Goal: Navigation & Orientation: Go to known website

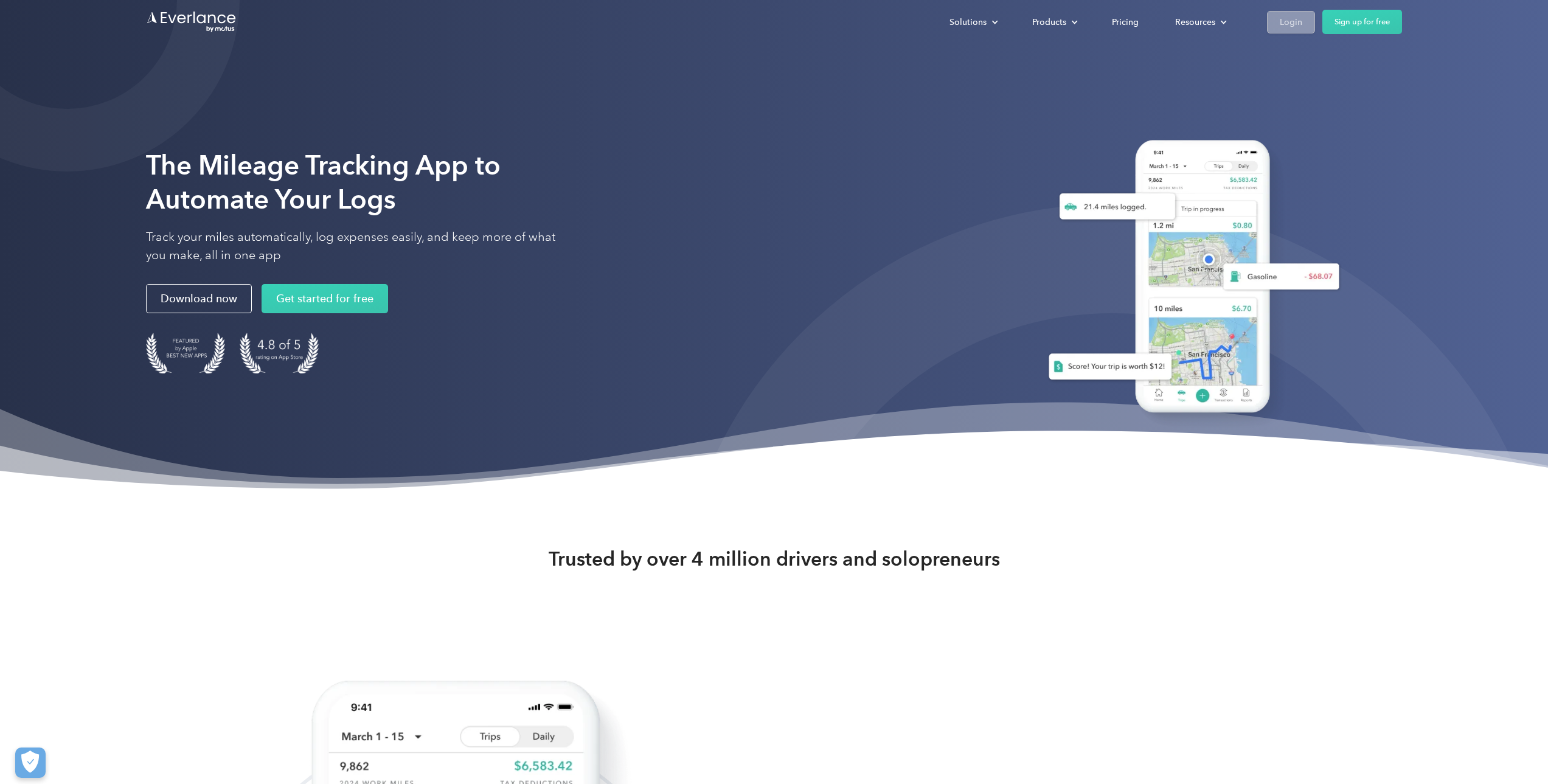
click at [1297, 24] on div "Login" at bounding box center [1291, 22] width 22 height 15
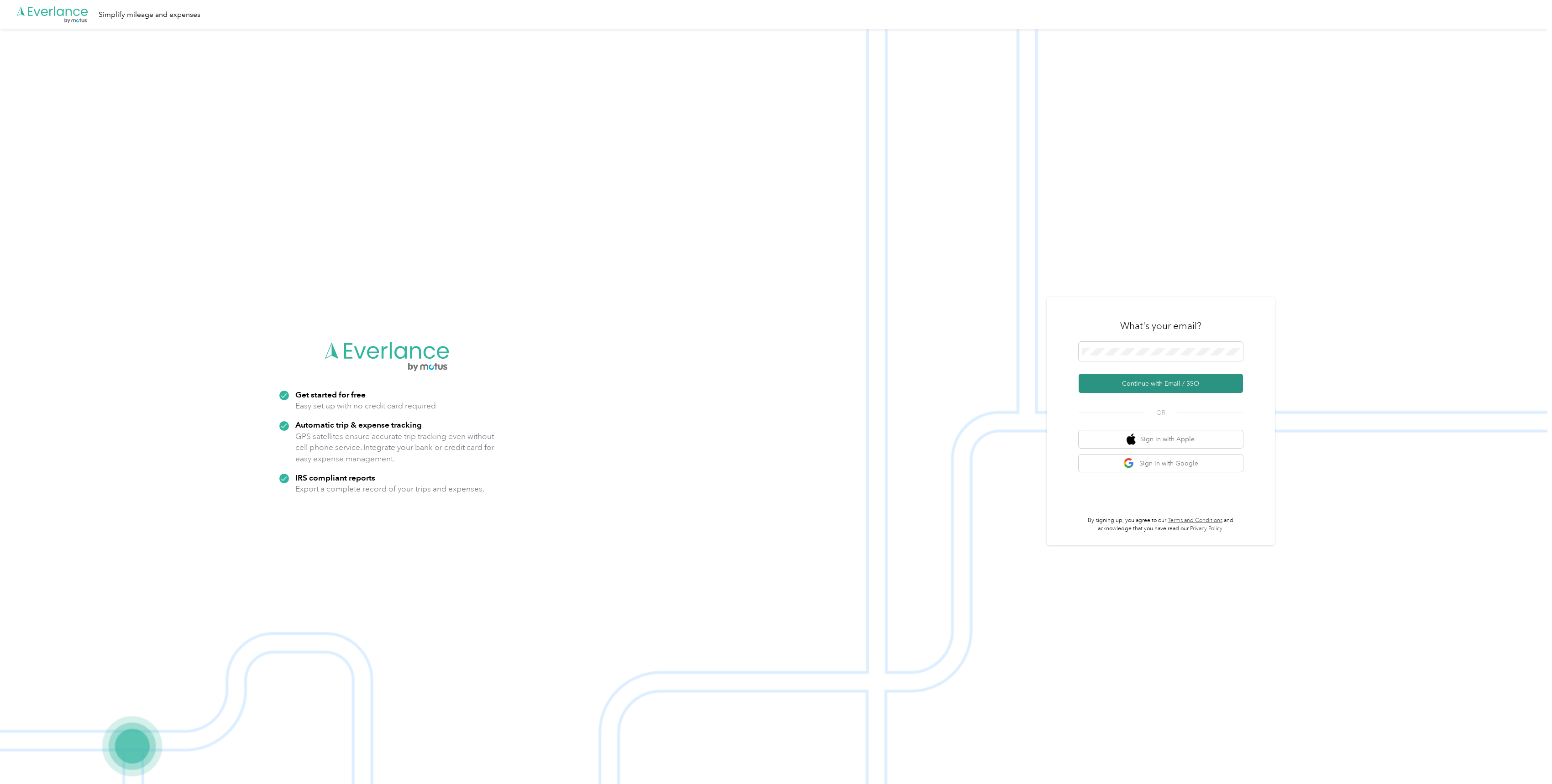
click at [1149, 381] on button "Continue with Email / SSO" at bounding box center [1160, 384] width 164 height 19
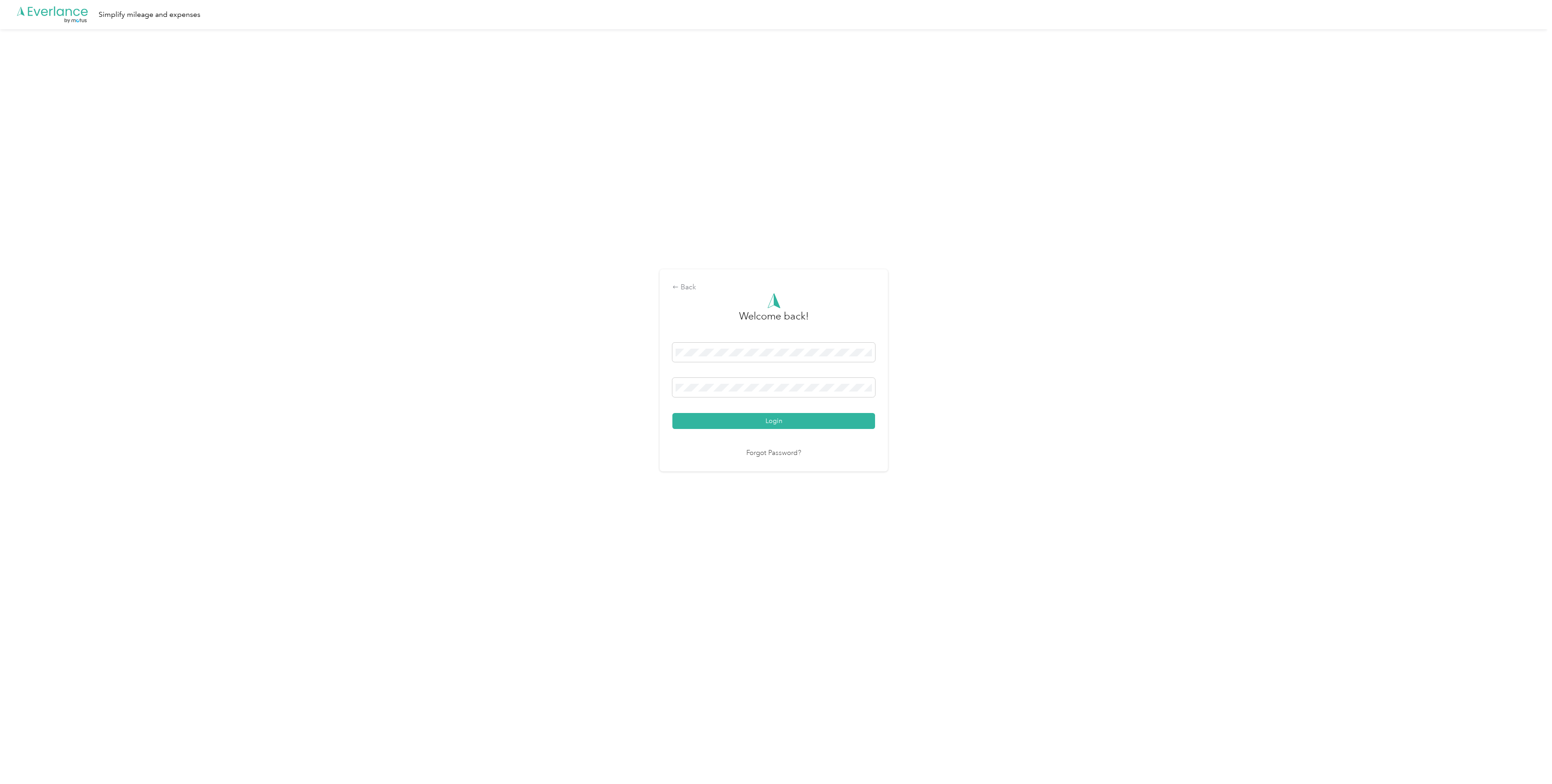
click at [672, 413] on button "Login" at bounding box center [774, 421] width 202 height 16
